Goal: Task Accomplishment & Management: Manage account settings

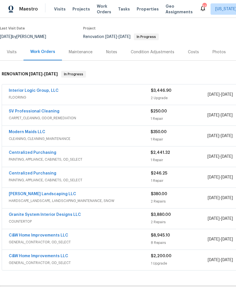
scroll to position [39, 0]
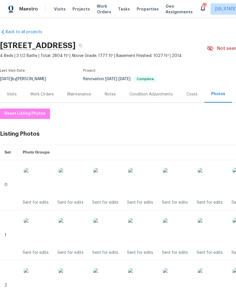
click at [49, 97] on div "Work Orders" at bounding box center [42, 95] width 24 height 6
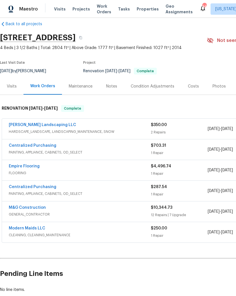
scroll to position [8, 0]
click at [139, 130] on span "HARDSCAPE_LANDSCAPE, LANDSCAPING_MAINTENANCE, SNOW" at bounding box center [80, 132] width 142 height 6
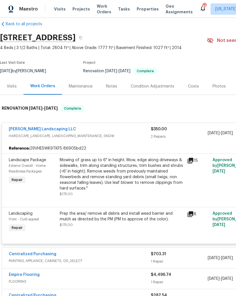
click at [134, 184] on div "Mowing of grass up to 6" in height. Mow, edge along driveways & sidewalks, trim…" at bounding box center [122, 174] width 124 height 34
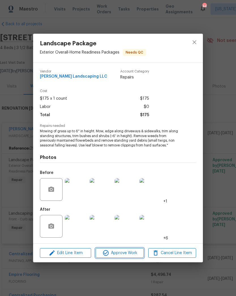
click at [129, 254] on span "Approve Work" at bounding box center [119, 253] width 44 height 7
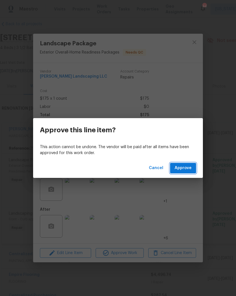
click at [188, 166] on span "Approve" at bounding box center [183, 168] width 17 height 7
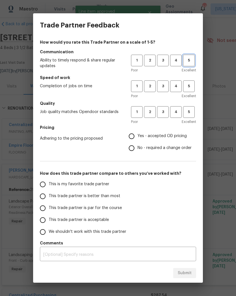
click at [189, 61] on span "5" at bounding box center [189, 60] width 10 height 7
click at [192, 87] on span "5" at bounding box center [189, 86] width 10 height 7
click at [186, 110] on span "5" at bounding box center [189, 112] width 10 height 7
click at [135, 135] on input "Yes - accepted OD pricing" at bounding box center [132, 136] width 12 height 12
radio input "true"
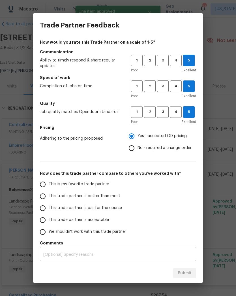
click at [43, 184] on input "This is my favorite trade partner" at bounding box center [43, 184] width 12 height 12
click at [188, 276] on span "Submit" at bounding box center [185, 273] width 14 height 7
radio input "true"
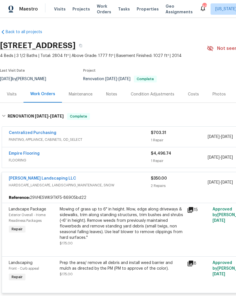
scroll to position [0, 0]
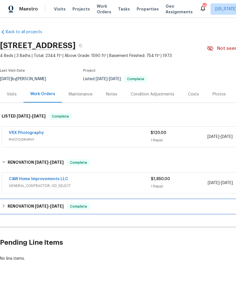
click at [152, 213] on div "RENOVATION 8/7/25 - 8/18/25 Complete" at bounding box center [160, 207] width 320 height 14
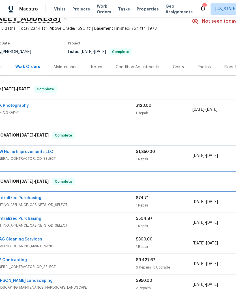
scroll to position [25, 28]
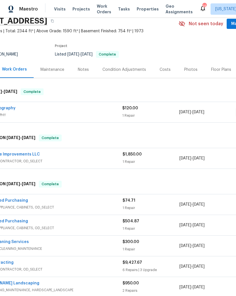
click at [149, 159] on div "1 Repair" at bounding box center [151, 162] width 57 height 6
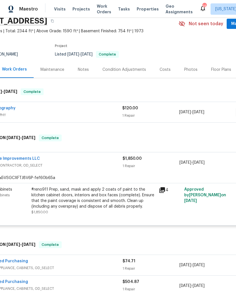
click at [162, 193] on icon at bounding box center [163, 190] width 6 height 6
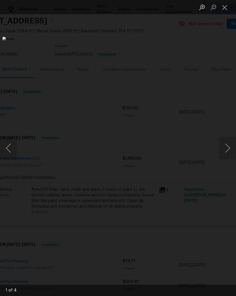
click at [224, 148] on button "Next image" at bounding box center [227, 148] width 17 height 23
click at [226, 152] on button "Next image" at bounding box center [227, 148] width 17 height 23
click at [225, 147] on button "Next image" at bounding box center [227, 148] width 17 height 23
click at [227, 147] on button "Next image" at bounding box center [227, 148] width 17 height 23
click at [226, 148] on button "Next image" at bounding box center [227, 148] width 17 height 23
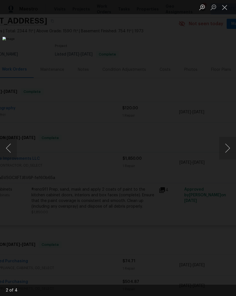
click at [225, 147] on button "Next image" at bounding box center [227, 148] width 17 height 23
click at [226, 145] on button "Next image" at bounding box center [227, 148] width 17 height 23
click at [228, 146] on button "Next image" at bounding box center [227, 148] width 17 height 23
click at [228, 148] on button "Next image" at bounding box center [227, 148] width 17 height 23
click at [226, 152] on button "Next image" at bounding box center [227, 148] width 17 height 23
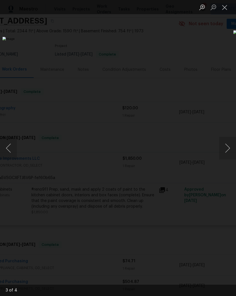
click at [223, 6] on button "Close lightbox" at bounding box center [224, 7] width 11 height 10
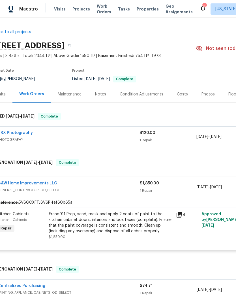
scroll to position [0, 11]
click at [81, 10] on span "Projects" at bounding box center [82, 9] width 18 height 6
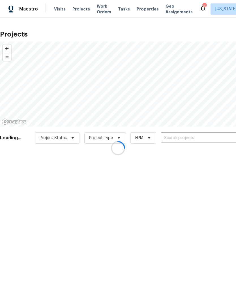
click at [180, 139] on div at bounding box center [118, 148] width 236 height 296
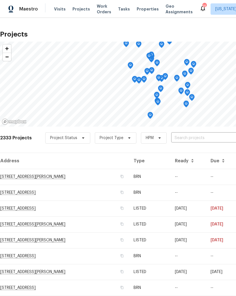
click at [186, 138] on input "text" at bounding box center [203, 138] width 65 height 9
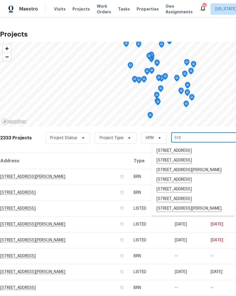
type input "519 n"
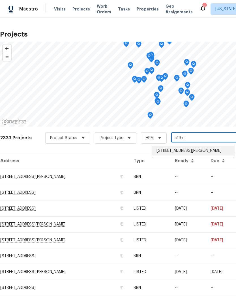
click at [192, 154] on li "519 N Armistead St Apt T1, Alexandria, VA 22312" at bounding box center [193, 150] width 82 height 9
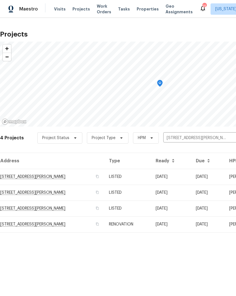
click at [93, 177] on td "519 N Armistead St Apt T1, Alexandria, VA 22312" at bounding box center [52, 177] width 105 height 16
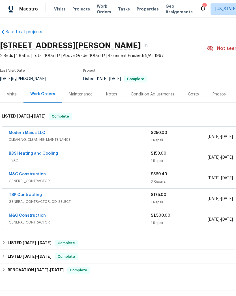
click at [96, 176] on div "M&G Construction" at bounding box center [80, 174] width 142 height 7
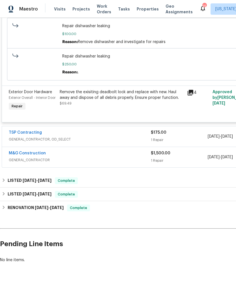
scroll to position [309, 0]
click at [165, 163] on div "1 Repair" at bounding box center [179, 161] width 57 height 6
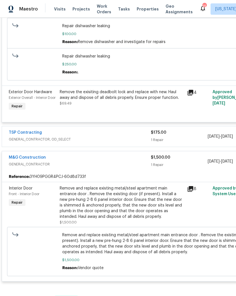
click at [190, 192] on icon at bounding box center [191, 189] width 6 height 6
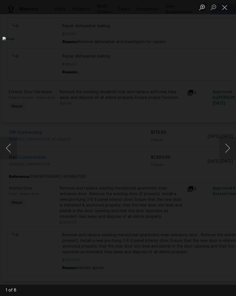
click at [223, 150] on button "Next image" at bounding box center [227, 148] width 17 height 23
click at [227, 151] on button "Next image" at bounding box center [227, 148] width 17 height 23
click at [226, 150] on button "Next image" at bounding box center [227, 148] width 17 height 23
click at [224, 150] on button "Next image" at bounding box center [227, 148] width 17 height 23
click at [225, 149] on button "Next image" at bounding box center [227, 148] width 17 height 23
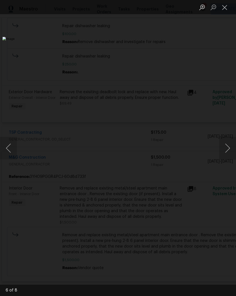
click at [225, 149] on button "Next image" at bounding box center [227, 148] width 17 height 23
click at [227, 151] on button "Next image" at bounding box center [227, 148] width 17 height 23
click at [225, 149] on button "Next image" at bounding box center [227, 148] width 17 height 23
click at [226, 146] on button "Next image" at bounding box center [227, 148] width 17 height 23
click at [224, 7] on button "Close lightbox" at bounding box center [224, 7] width 11 height 10
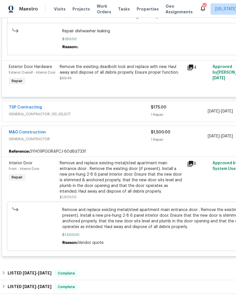
scroll to position [333, 0]
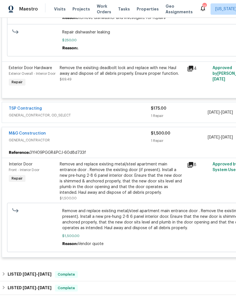
click at [164, 119] on div "1 Repair" at bounding box center [179, 116] width 57 height 6
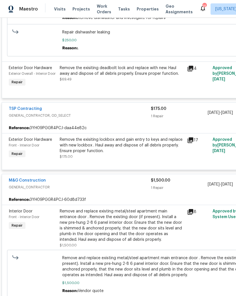
click at [190, 143] on icon at bounding box center [191, 140] width 6 height 6
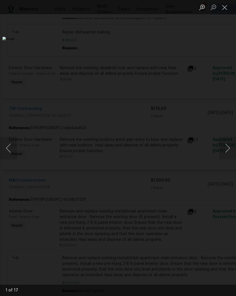
click at [227, 150] on button "Next image" at bounding box center [227, 148] width 17 height 23
click at [226, 149] on button "Next image" at bounding box center [227, 148] width 17 height 23
click at [228, 148] on button "Next image" at bounding box center [227, 148] width 17 height 23
click at [15, 148] on button "Previous image" at bounding box center [8, 148] width 17 height 23
click at [11, 149] on button "Previous image" at bounding box center [8, 148] width 17 height 23
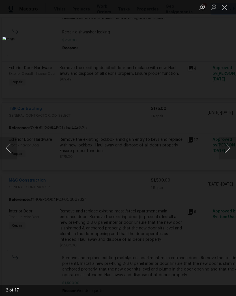
click at [227, 10] on button "Close lightbox" at bounding box center [224, 7] width 11 height 10
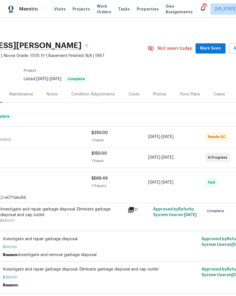
scroll to position [0, 60]
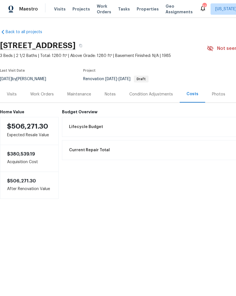
click at [49, 95] on div "Work Orders" at bounding box center [42, 95] width 24 height 6
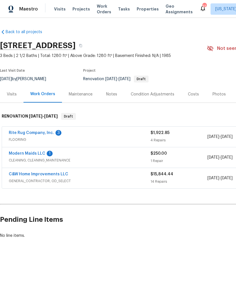
click at [40, 153] on link "Modern Maids LLC" at bounding box center [27, 154] width 37 height 4
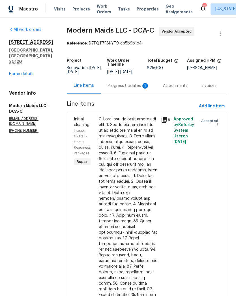
click at [138, 89] on div "Progress Updates 1" at bounding box center [129, 86] width 42 height 6
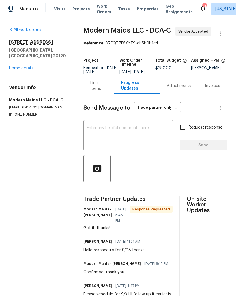
click at [28, 66] on link "Home details" at bounding box center [21, 68] width 25 height 4
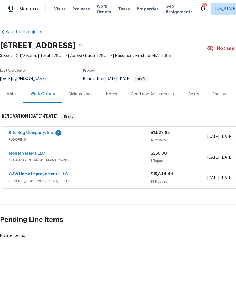
click at [47, 133] on link "Rite Rug Company, Inc." at bounding box center [31, 133] width 45 height 4
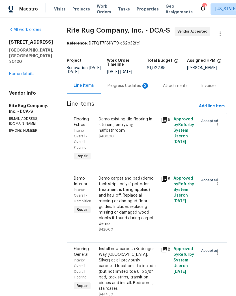
click at [134, 92] on div "Progress Updates 3" at bounding box center [129, 85] width 56 height 17
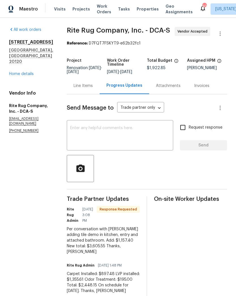
click at [138, 135] on textarea at bounding box center [120, 136] width 100 height 20
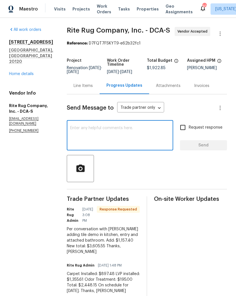
click at [88, 85] on div "Line Items" at bounding box center [83, 86] width 19 height 6
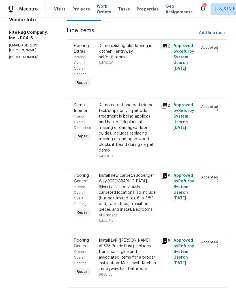
scroll to position [73, 0]
click at [163, 239] on icon at bounding box center [165, 242] width 6 height 6
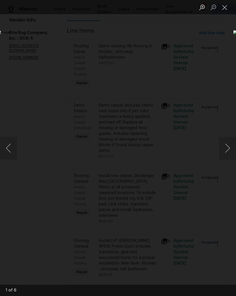
click at [226, 147] on button "Next image" at bounding box center [227, 148] width 17 height 23
click at [224, 146] on button "Next image" at bounding box center [227, 148] width 17 height 23
click at [226, 146] on button "Next image" at bounding box center [227, 148] width 17 height 23
click at [225, 146] on button "Next image" at bounding box center [227, 148] width 17 height 23
click at [225, 145] on button "Next image" at bounding box center [227, 148] width 17 height 23
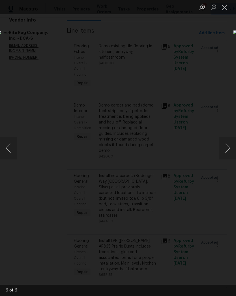
click at [224, 145] on button "Next image" at bounding box center [227, 148] width 17 height 23
click at [225, 144] on button "Next image" at bounding box center [227, 148] width 17 height 23
click at [224, 144] on button "Next image" at bounding box center [227, 148] width 17 height 23
click at [225, 144] on button "Next image" at bounding box center [227, 148] width 17 height 23
click at [223, 147] on button "Next image" at bounding box center [227, 148] width 17 height 23
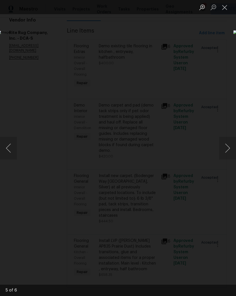
click at [223, 149] on button "Next image" at bounding box center [227, 148] width 17 height 23
click at [224, 149] on button "Next image" at bounding box center [227, 148] width 17 height 23
click at [12, 150] on button "Previous image" at bounding box center [8, 148] width 17 height 23
click at [225, 10] on button "Close lightbox" at bounding box center [224, 7] width 11 height 10
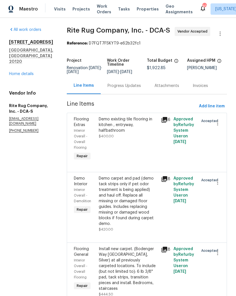
scroll to position [0, 0]
click at [123, 86] on div "Progress Updates" at bounding box center [124, 86] width 33 height 6
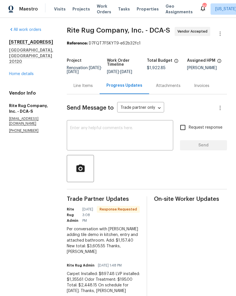
click at [125, 131] on textarea at bounding box center [120, 136] width 100 height 20
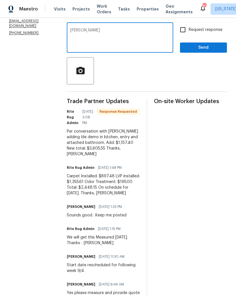
scroll to position [99, 0]
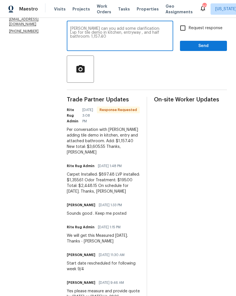
click at [67, 31] on div "Anna can you add some clarification: Lvp for tile demo in kitchen, entryway , a…" at bounding box center [120, 36] width 107 height 29
click at [67, 33] on div "Anna can you add some clarification: Lvp for tile demo in kitchen, entryway , a…" at bounding box center [120, 36] width 107 height 29
click at [70, 32] on textarea "Anna can you add some clarification: Lvp for tile demo in kitchen, entryway , a…" at bounding box center [120, 37] width 100 height 20
click at [141, 37] on textarea "Anna can you add some clarification: Lvp for tile demo in kitchen, entryway , a…" at bounding box center [120, 37] width 100 height 20
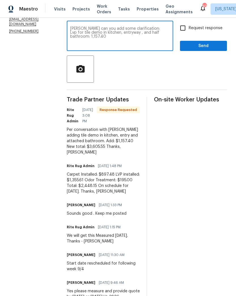
click at [127, 42] on textarea "Anna can you add some clarification: Lvp for tile demo in kitchen, entryway , a…" at bounding box center [120, 37] width 100 height 20
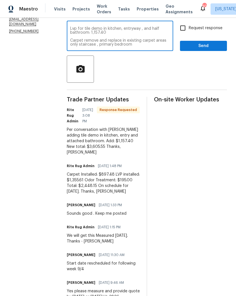
click at [82, 41] on textarea "Anna can you add some clarification: Lvp for tile demo in kitchen, entryway , a…" at bounding box center [120, 37] width 100 height 20
click at [141, 46] on textarea "Anna can you add some clarification: Lvp for tile demo in kitchen, entryway , a…" at bounding box center [120, 37] width 100 height 20
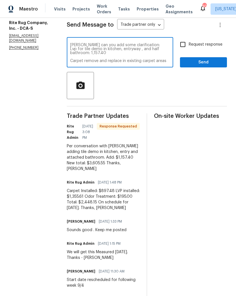
scroll to position [0, 0]
click at [145, 45] on textarea "Anna can you add some clarification: Lvp for tile demo in kitchen, entryway , a…" at bounding box center [120, 53] width 100 height 20
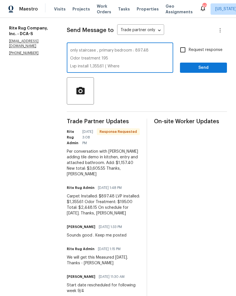
scroll to position [20, 0]
click at [133, 68] on textarea "Anna can you add some clarification: Lvp for tile demo in kitchen, entryway , a…" at bounding box center [120, 58] width 100 height 20
type textarea "Anna can you add some clarification: Lvp for tile demo in kitchen, entryway , a…"
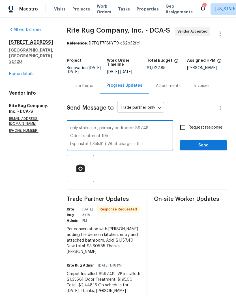
scroll to position [0, 0]
click at [30, 72] on link "Home details" at bounding box center [21, 74] width 25 height 4
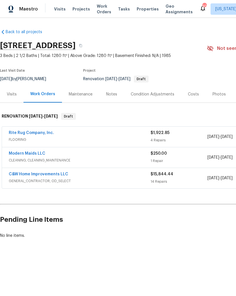
click at [196, 97] on div "Costs" at bounding box center [193, 95] width 11 height 6
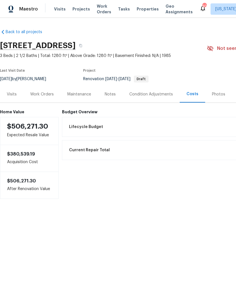
click at [43, 93] on div "Work Orders" at bounding box center [42, 95] width 24 height 6
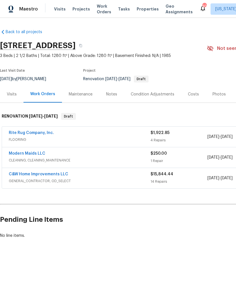
click at [189, 93] on div "Costs" at bounding box center [193, 95] width 11 height 6
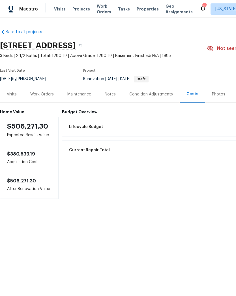
click at [112, 97] on div "Notes" at bounding box center [110, 94] width 25 height 17
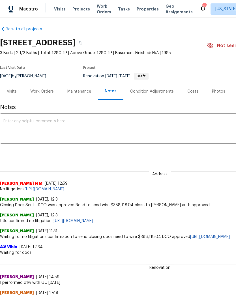
scroll to position [3, 0]
click at [41, 92] on div "Work Orders" at bounding box center [42, 92] width 24 height 6
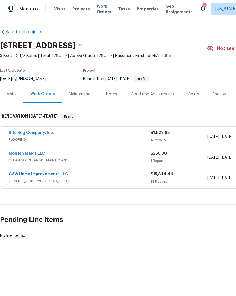
click at [116, 142] on span "FLOORING" at bounding box center [80, 140] width 142 height 6
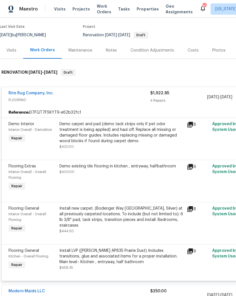
scroll to position [44, 0]
click at [111, 49] on div "Notes" at bounding box center [111, 51] width 11 height 6
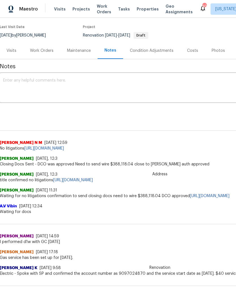
click at [47, 47] on div "Work Orders" at bounding box center [41, 50] width 37 height 17
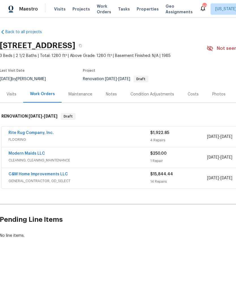
scroll to position [0, 0]
click at [108, 95] on div "Notes" at bounding box center [111, 95] width 11 height 6
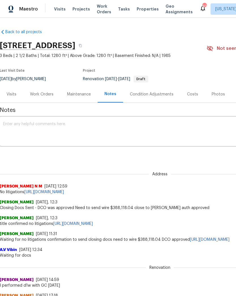
click at [42, 96] on div "Work Orders" at bounding box center [42, 95] width 24 height 6
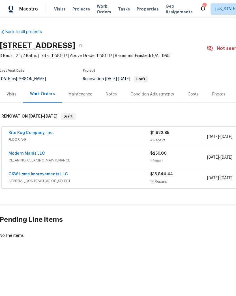
click at [42, 131] on link "Rite Rug Company, Inc." at bounding box center [30, 133] width 45 height 4
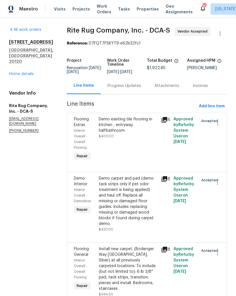
click at [124, 88] on div "Progress Updates" at bounding box center [124, 86] width 33 height 6
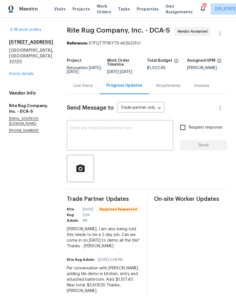
click at [83, 86] on div "Line Items" at bounding box center [83, 86] width 19 height 6
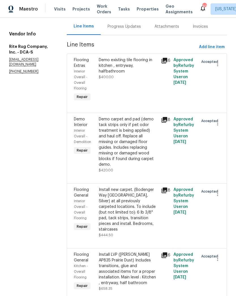
scroll to position [41, 0]
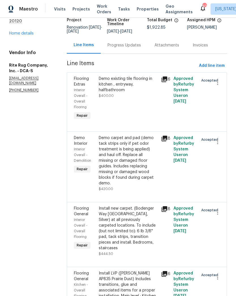
click at [135, 101] on div "Demo existing tile flooring in kitchen , entryway, halfbathroom $400.00" at bounding box center [128, 98] width 62 height 49
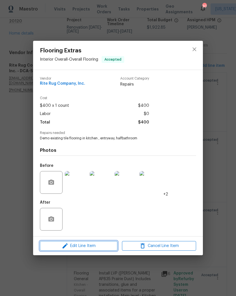
click at [98, 246] on span "Edit Line Item" at bounding box center [79, 246] width 74 height 7
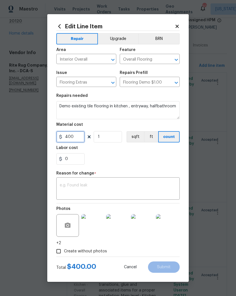
click at [77, 133] on input "400" at bounding box center [70, 136] width 28 height 11
click at [78, 137] on input "400" at bounding box center [70, 136] width 28 height 11
click at [119, 179] on div "x ​" at bounding box center [118, 189] width 124 height 21
type input "1157.4"
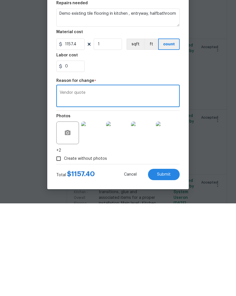
type textarea "Vendor quote"
click at [169, 265] on span "Submit" at bounding box center [164, 267] width 14 height 4
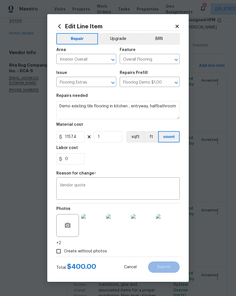
type input "400"
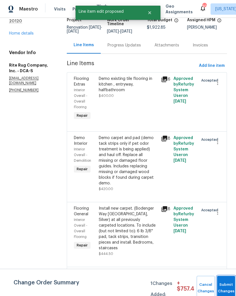
click at [223, 284] on button "Submit Changes" at bounding box center [226, 288] width 18 height 24
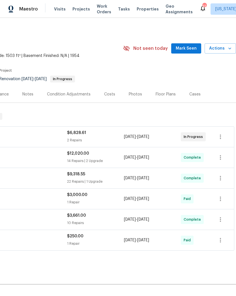
scroll to position [0, 84]
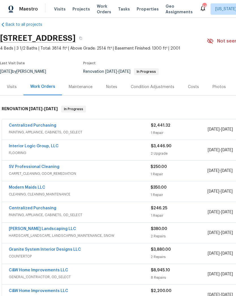
scroll to position [7, 0]
click at [142, 129] on div "Centralized Purchasing" at bounding box center [80, 126] width 142 height 7
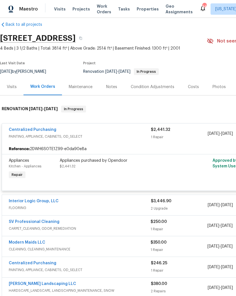
click at [145, 172] on div "Appliances purchased by Opendoor $2,441.32" at bounding box center [121, 169] width 127 height 26
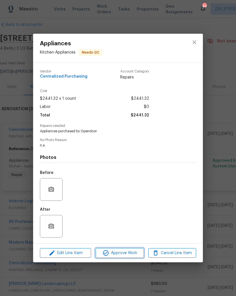
click at [131, 252] on span "Approve Work" at bounding box center [119, 253] width 44 height 7
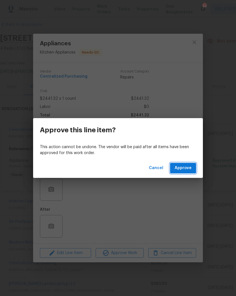
click at [186, 170] on span "Approve" at bounding box center [183, 168] width 17 height 7
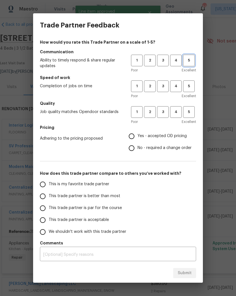
click at [191, 62] on span "5" at bounding box center [189, 60] width 10 height 7
click at [188, 85] on span "5" at bounding box center [189, 86] width 10 height 7
click at [189, 114] on span "5" at bounding box center [189, 112] width 10 height 7
click at [133, 134] on input "Yes - accepted OD pricing" at bounding box center [132, 136] width 12 height 12
radio input "true"
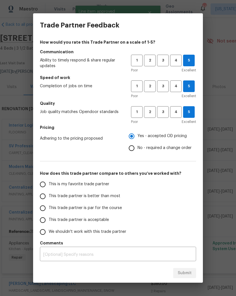
click at [42, 188] on input "This is my favorite trade partner" at bounding box center [43, 184] width 12 height 12
click at [188, 274] on span "Submit" at bounding box center [185, 273] width 14 height 7
radio input "true"
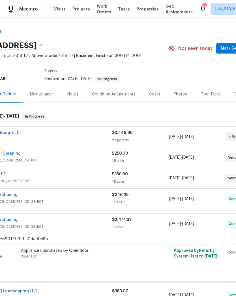
scroll to position [0, 39]
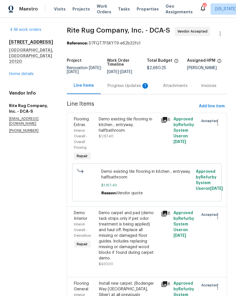
click at [127, 88] on div "Progress Updates 1" at bounding box center [129, 86] width 42 height 6
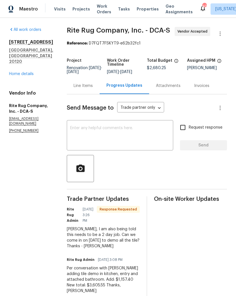
click at [86, 86] on div "Line Items" at bounding box center [83, 86] width 19 height 6
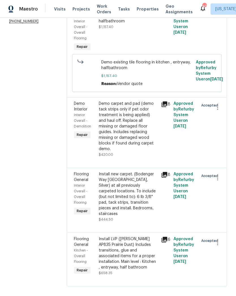
scroll to position [109, 0]
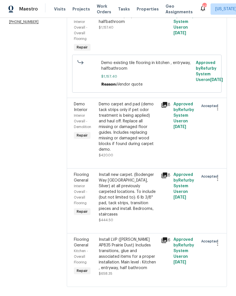
click at [134, 247] on div "Install LVP ([PERSON_NAME] AP835 Prairie Dust) Includes transitions, glue and a…" at bounding box center [128, 254] width 59 height 34
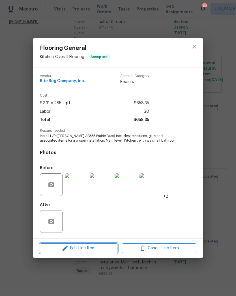
click at [100, 251] on span "Edit Line Item" at bounding box center [79, 248] width 74 height 7
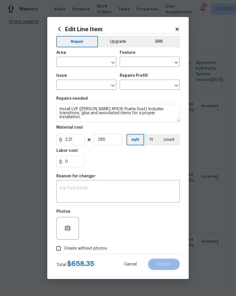
type input "Kitchen"
type input "Overall Flooring"
type input "Flooring General"
type input "Vinyl Plank LVL 1 - [PERSON_NAME] (Beige) $2.31"
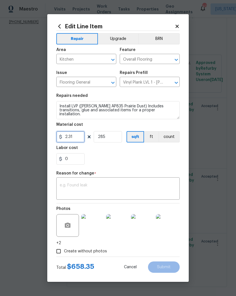
click at [76, 139] on input "2.31" at bounding box center [70, 136] width 28 height 11
type input "1355"
click at [177, 19] on div "Edit Line Item Repair Upgrade BRN Area Kitchen ​ Feature Overall Flooring ​ Iss…" at bounding box center [118, 148] width 142 height 268
click at [176, 26] on icon at bounding box center [177, 26] width 5 height 5
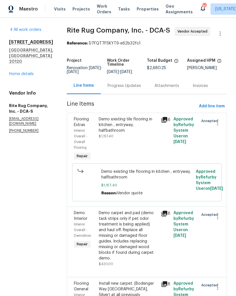
scroll to position [0, 0]
click at [121, 87] on div "Progress Updates" at bounding box center [124, 86] width 33 height 6
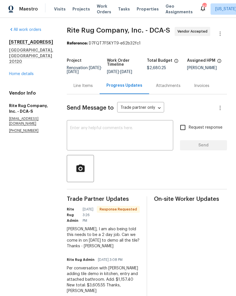
click at [84, 86] on div "Line Items" at bounding box center [83, 86] width 19 height 6
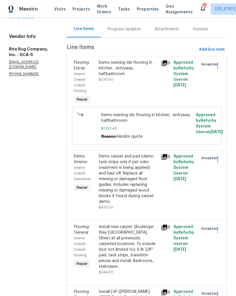
scroll to position [29, 0]
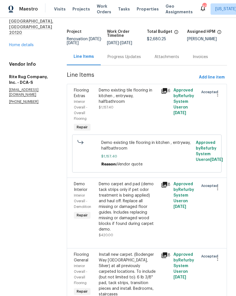
click at [121, 59] on div "Progress Updates" at bounding box center [124, 57] width 33 height 6
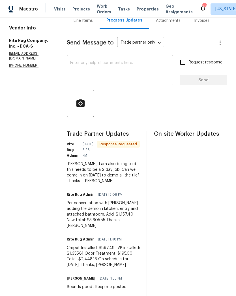
scroll to position [56, 0]
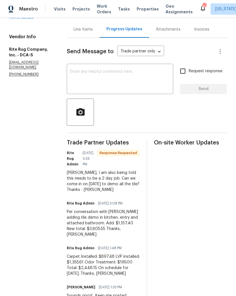
click at [85, 31] on div "Line Items" at bounding box center [83, 30] width 19 height 6
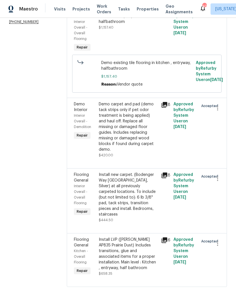
scroll to position [109, 0]
click at [127, 246] on div "Install LVP ([PERSON_NAME] AP835 Prairie Dust) Includes transitions, glue and a…" at bounding box center [128, 254] width 59 height 34
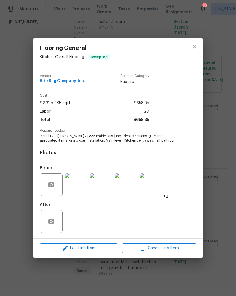
click at [218, 122] on div "Flooring General Kitchen - Overall Flooring Accepted Vendor Rite Rug Company, I…" at bounding box center [118, 148] width 236 height 296
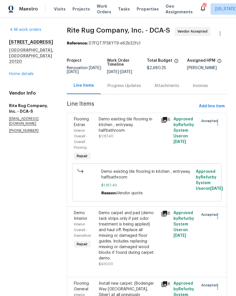
scroll to position [0, 0]
click at [120, 86] on div "Progress Updates" at bounding box center [124, 86] width 33 height 6
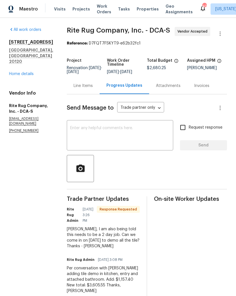
click at [85, 85] on div "Line Items" at bounding box center [83, 86] width 19 height 6
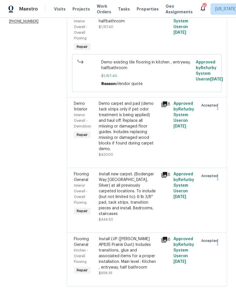
scroll to position [109, 0]
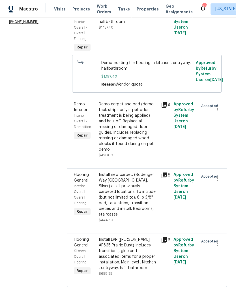
click at [124, 249] on div "Install LVP (Knighton AP835 Prairie Dust) Includes transitions, glue and associ…" at bounding box center [128, 254] width 59 height 34
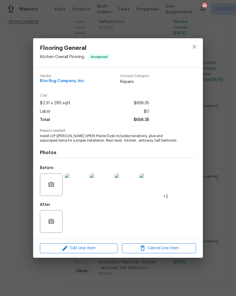
click at [98, 249] on span "Edit Line Item" at bounding box center [79, 248] width 74 height 7
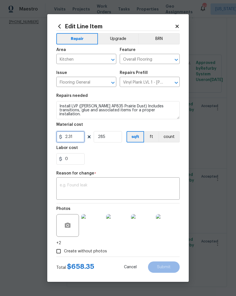
click at [78, 139] on input "2.31" at bounding box center [70, 136] width 28 height 11
type input "1355.62"
click at [112, 136] on input "285" at bounding box center [108, 136] width 28 height 11
type input "1"
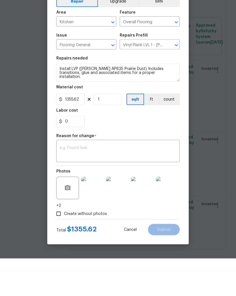
click at [118, 183] on textarea at bounding box center [118, 189] width 117 height 12
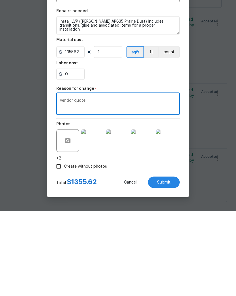
type textarea "Vendor quote"
click at [82, 131] on input "1355.62" at bounding box center [70, 136] width 28 height 11
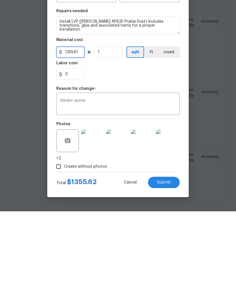
type input "1355.61"
click at [107, 131] on input "1" at bounding box center [108, 136] width 28 height 11
click at [167, 265] on span "Submit" at bounding box center [164, 267] width 14 height 4
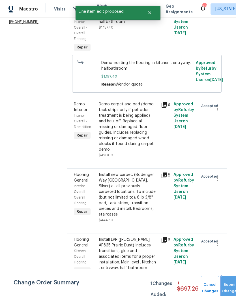
click at [229, 286] on button "Submit Changes" at bounding box center [231, 288] width 18 height 24
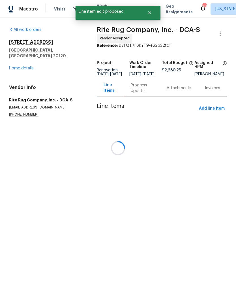
scroll to position [0, 0]
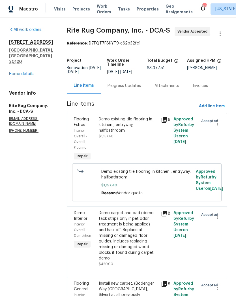
click at [124, 87] on div "Progress Updates" at bounding box center [124, 86] width 33 height 6
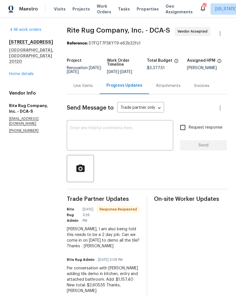
click at [84, 88] on div "Line Items" at bounding box center [83, 86] width 19 height 6
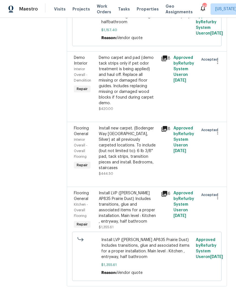
scroll to position [155, 0]
click at [132, 146] on div "Install new carpet. (Bodenger Way 945 Winter Ash, Silver) at all previously car…" at bounding box center [128, 148] width 59 height 45
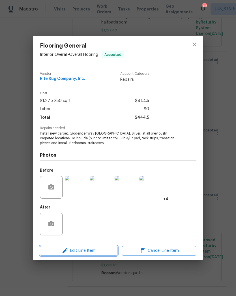
click at [103, 252] on span "Edit Line Item" at bounding box center [79, 250] width 74 height 7
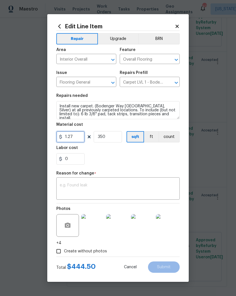
click at [80, 136] on input "1.27" at bounding box center [70, 136] width 28 height 11
type input "672.54"
click at [113, 136] on input "350" at bounding box center [108, 136] width 28 height 11
click at [164, 137] on button "count" at bounding box center [169, 136] width 21 height 11
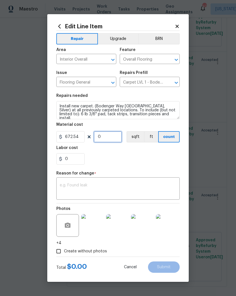
click at [108, 139] on input "0" at bounding box center [108, 136] width 28 height 11
type input "1"
click at [128, 184] on textarea at bounding box center [118, 189] width 117 height 12
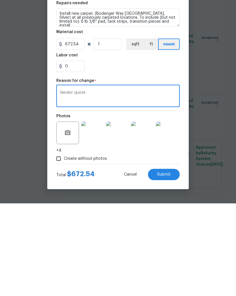
type textarea "Vendor quote"
click at [170, 261] on button "Submit" at bounding box center [164, 266] width 32 height 11
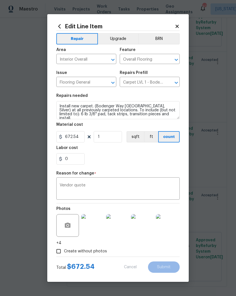
type input "1.27"
type input "350"
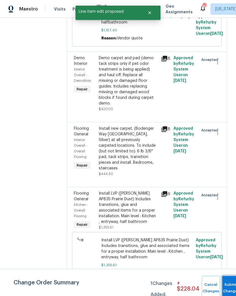
click at [228, 283] on button "Submit Changes" at bounding box center [231, 288] width 18 height 24
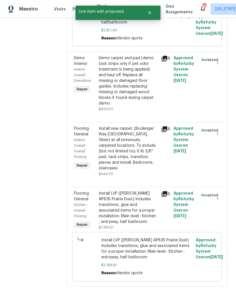
scroll to position [0, 0]
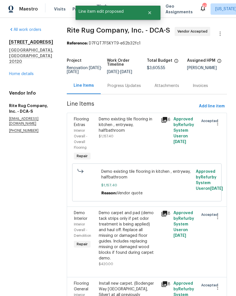
click at [122, 88] on div "Progress Updates" at bounding box center [124, 86] width 33 height 6
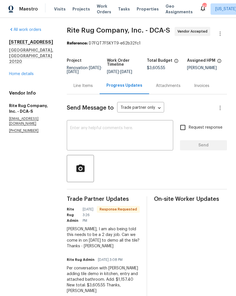
click at [33, 72] on link "Home details" at bounding box center [21, 74] width 25 height 4
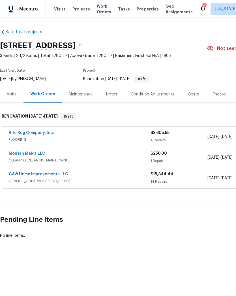
click at [44, 132] on link "Rite Rug Company, Inc." at bounding box center [31, 133] width 45 height 4
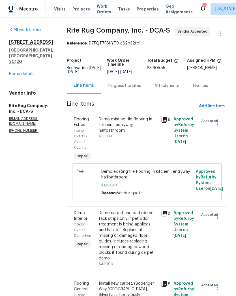
click at [123, 87] on div "Progress Updates" at bounding box center [124, 86] width 33 height 6
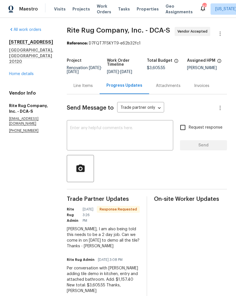
click at [123, 140] on textarea at bounding box center [120, 136] width 100 height 20
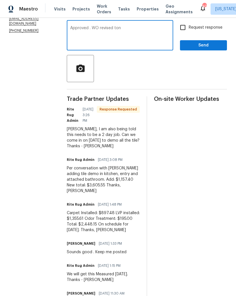
scroll to position [100, 0]
type textarea "Approved . WO revised ton3605.55 Yes 9/03 works to begin demo tile"
click at [182, 30] on input "Request response" at bounding box center [183, 28] width 12 height 12
checkbox input "true"
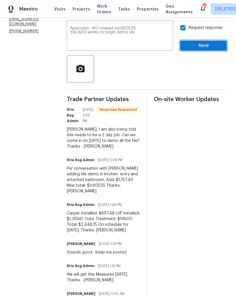
click at [192, 45] on span "Send" at bounding box center [204, 45] width 38 height 7
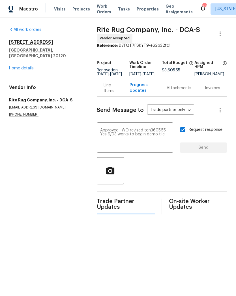
scroll to position [0, 0]
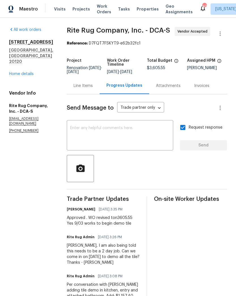
click at [29, 72] on link "Home details" at bounding box center [21, 74] width 25 height 4
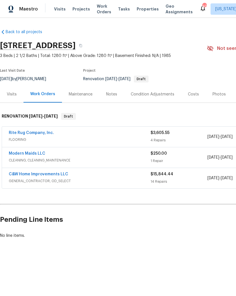
click at [196, 95] on div "Costs" at bounding box center [193, 95] width 11 height 6
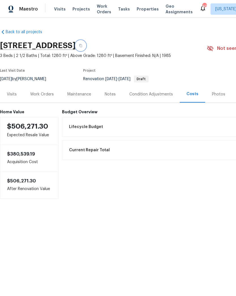
click at [82, 46] on icon "button" at bounding box center [80, 45] width 3 height 3
click at [47, 94] on div "Work Orders" at bounding box center [42, 95] width 24 height 6
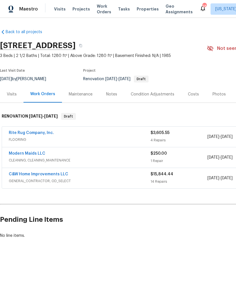
click at [46, 133] on link "Rite Rug Company, Inc." at bounding box center [31, 133] width 45 height 4
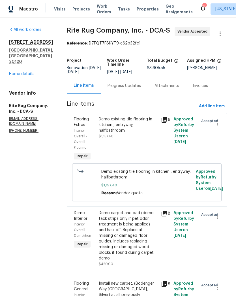
click at [113, 85] on div "Progress Updates" at bounding box center [124, 86] width 33 height 6
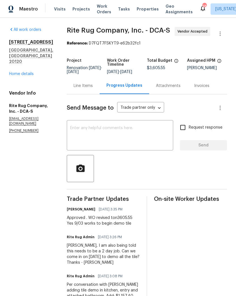
click at [32, 72] on link "Home details" at bounding box center [21, 74] width 25 height 4
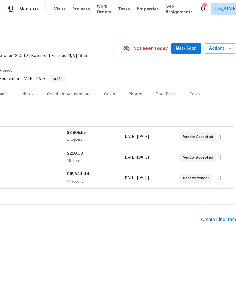
scroll to position [0, 84]
click at [220, 139] on icon "button" at bounding box center [220, 137] width 1 height 5
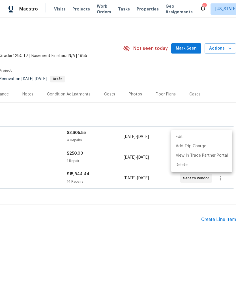
click at [207, 135] on li "Edit" at bounding box center [201, 136] width 61 height 9
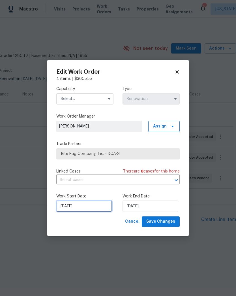
click at [95, 206] on input "[DATE]" at bounding box center [84, 206] width 56 height 11
select select "8"
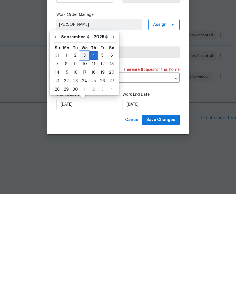
click at [83, 153] on div "3" at bounding box center [84, 157] width 9 height 8
type input "[DATE]"
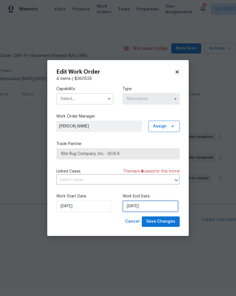
click at [148, 205] on input "[DATE]" at bounding box center [151, 206] width 56 height 11
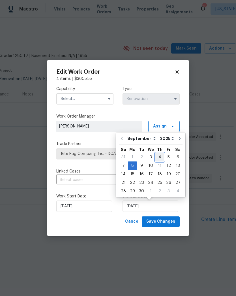
click at [160, 158] on div "4" at bounding box center [160, 157] width 9 height 8
type input "[DATE]"
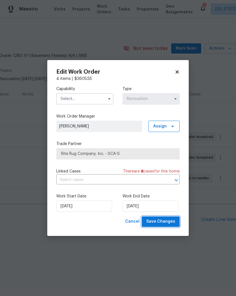
click at [165, 221] on span "Save Changes" at bounding box center [160, 221] width 29 height 7
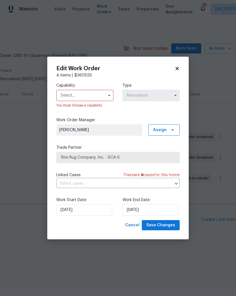
click at [105, 98] on input "text" at bounding box center [84, 95] width 57 height 11
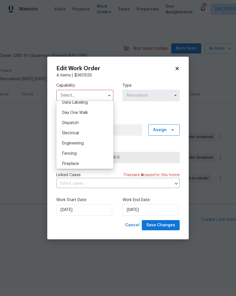
scroll to position [189, 0]
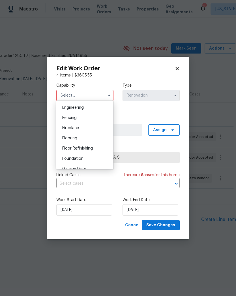
click at [92, 139] on div "Flooring" at bounding box center [85, 138] width 54 height 10
type input "Flooring"
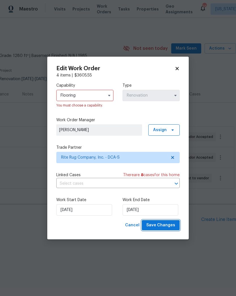
click at [166, 224] on span "Save Changes" at bounding box center [160, 225] width 29 height 7
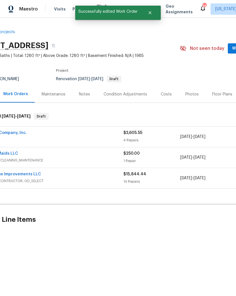
scroll to position [0, 11]
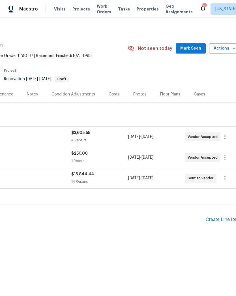
scroll to position [0, 79]
click at [225, 159] on icon "button" at bounding box center [225, 157] width 7 height 7
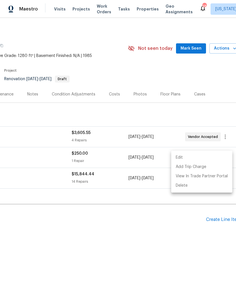
click at [201, 158] on li "Edit" at bounding box center [201, 157] width 61 height 9
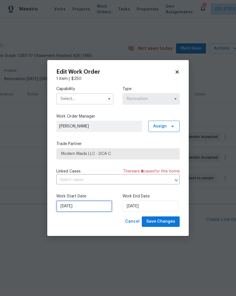
click at [96, 206] on input "[DATE]" at bounding box center [84, 206] width 56 height 11
select select "8"
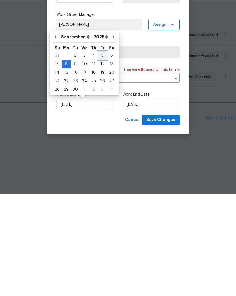
click at [101, 153] on div "5" at bounding box center [102, 157] width 9 height 8
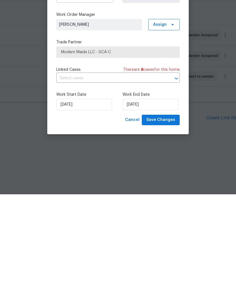
type input "[DATE]"
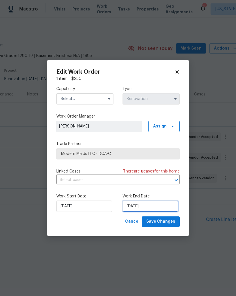
click at [149, 205] on input "[DATE]" at bounding box center [151, 206] width 56 height 11
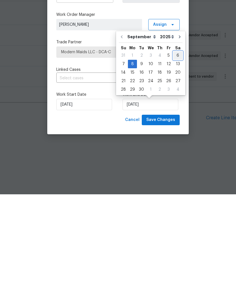
click at [175, 153] on div "6" at bounding box center [177, 157] width 9 height 8
type input "[DATE]"
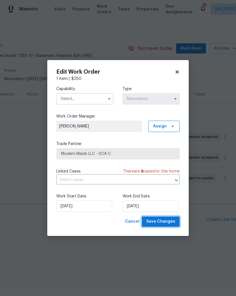
click at [167, 220] on span "Save Changes" at bounding box center [160, 221] width 29 height 7
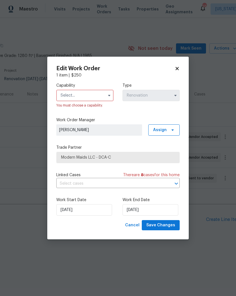
click at [104, 90] on input "text" at bounding box center [84, 95] width 57 height 11
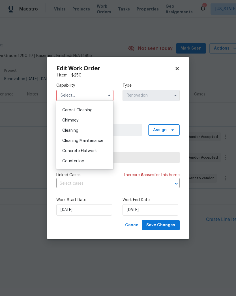
scroll to position [59, 0]
click at [97, 129] on div "Cleaning" at bounding box center [85, 130] width 54 height 10
type input "Cleaning"
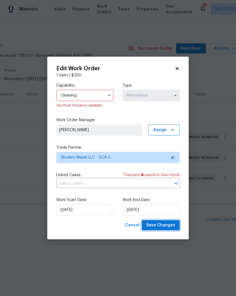
click at [168, 224] on span "Save Changes" at bounding box center [160, 225] width 29 height 7
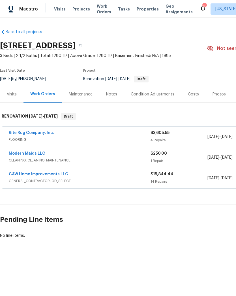
scroll to position [0, 0]
